Goal: Check status

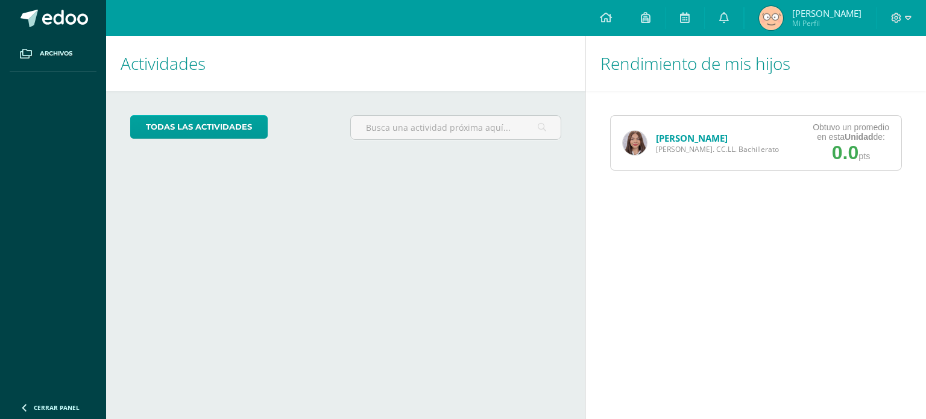
click at [634, 144] on img at bounding box center [635, 143] width 24 height 24
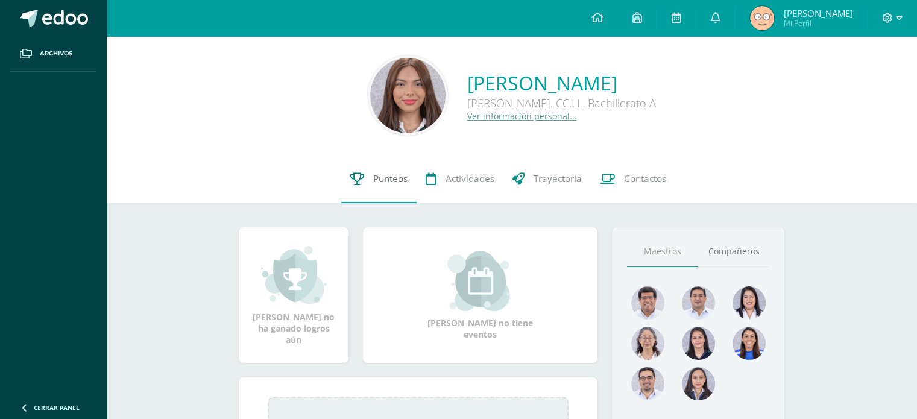
click at [390, 176] on span "Punteos" at bounding box center [390, 179] width 34 height 13
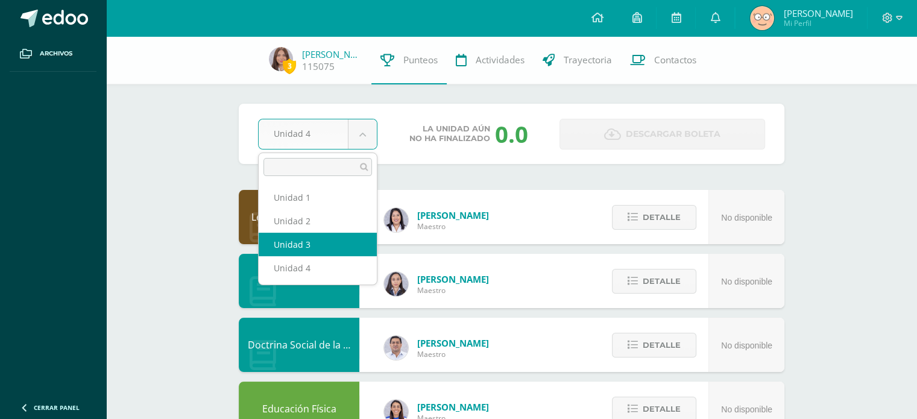
select select "Unidad 3"
